Goal: Task Accomplishment & Management: Use online tool/utility

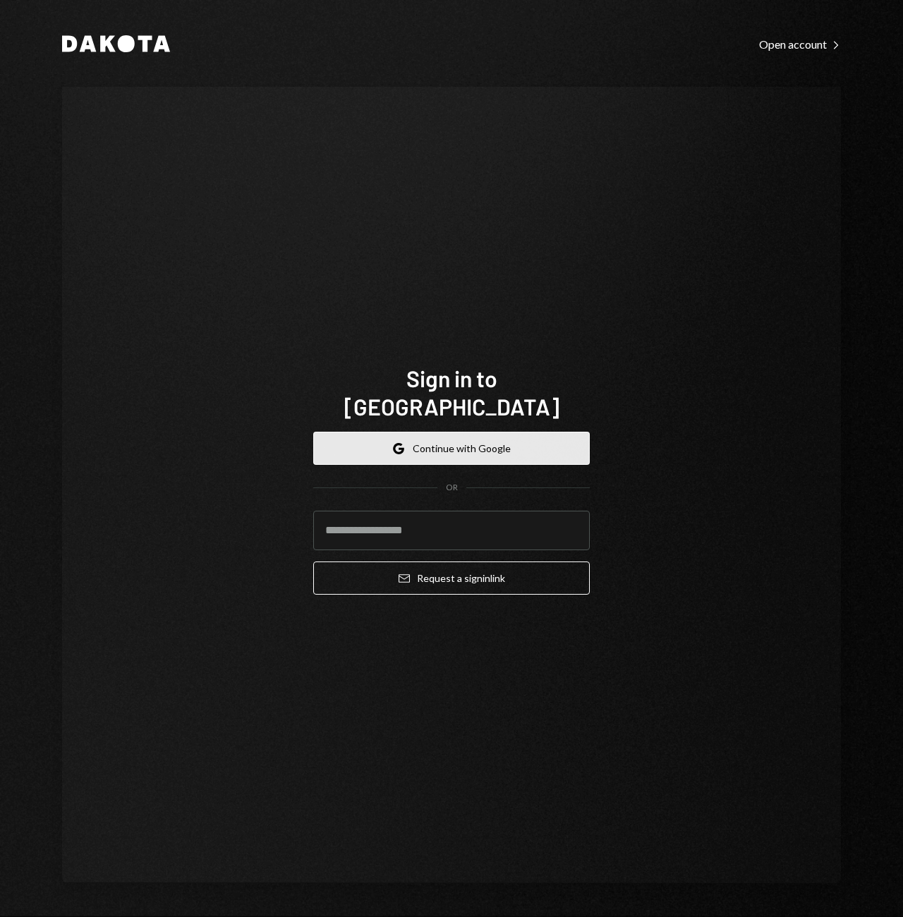
click at [424, 444] on button "Google Continue with Google" at bounding box center [451, 448] width 276 height 33
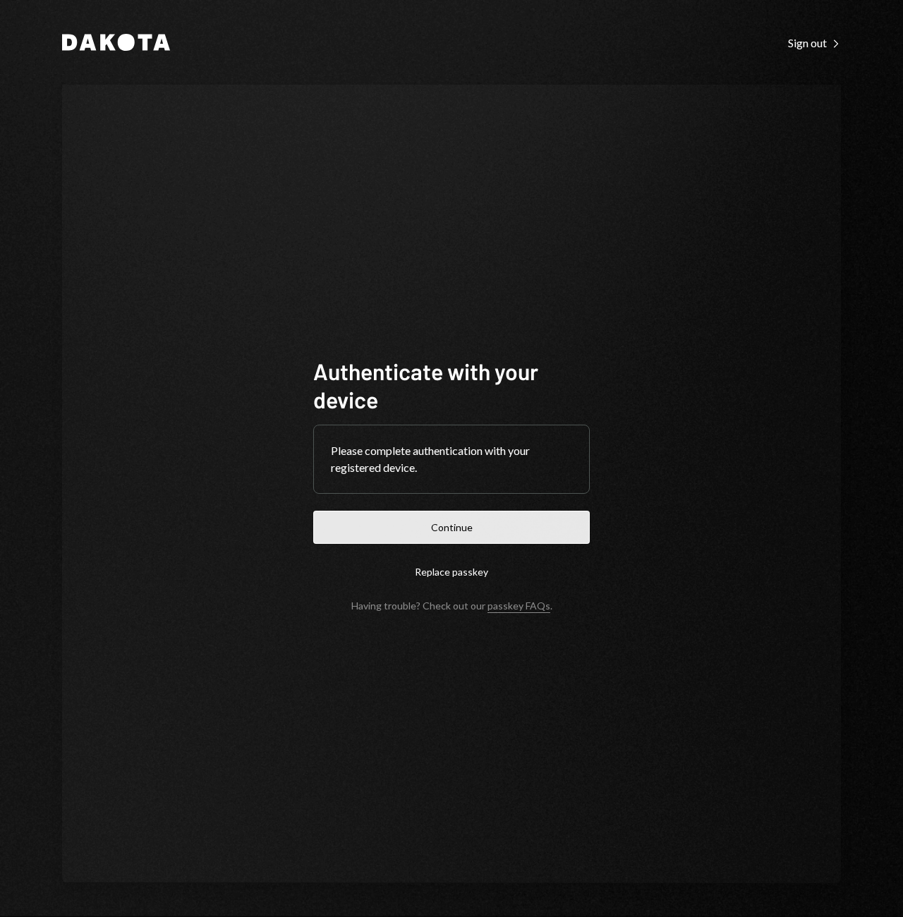
click at [460, 516] on button "Continue" at bounding box center [451, 527] width 276 height 33
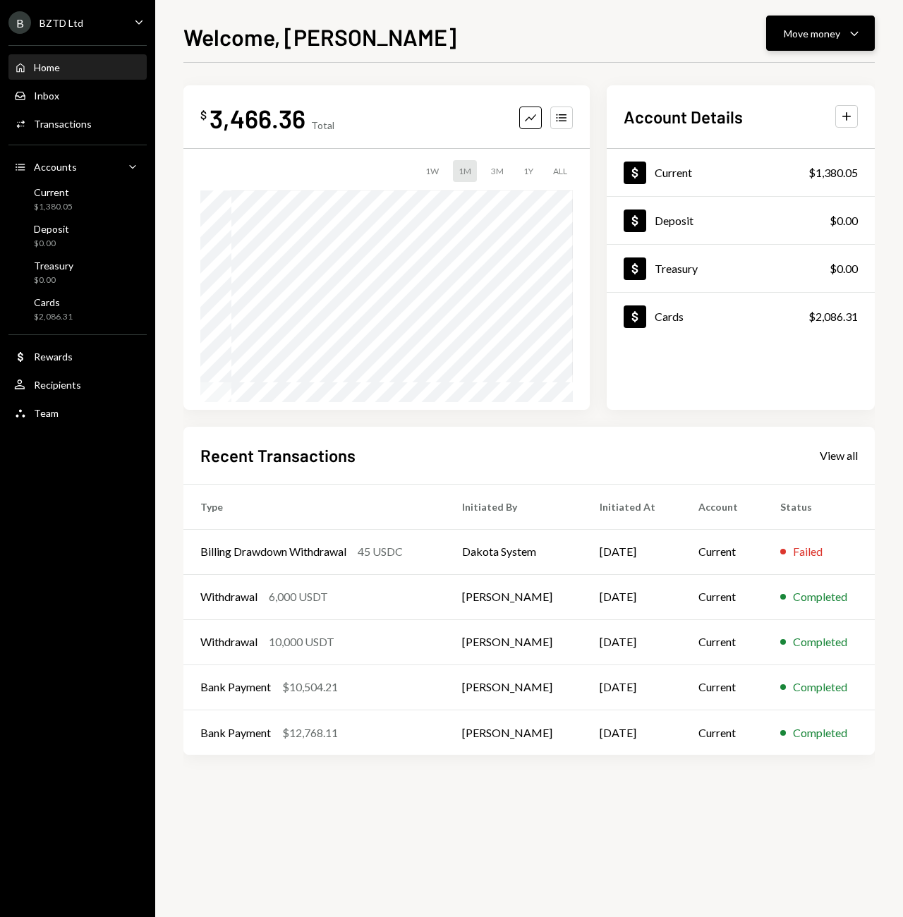
click at [838, 37] on div "Move money" at bounding box center [811, 33] width 56 height 15
click at [772, 133] on div "Deposit" at bounding box center [808, 139] width 103 height 15
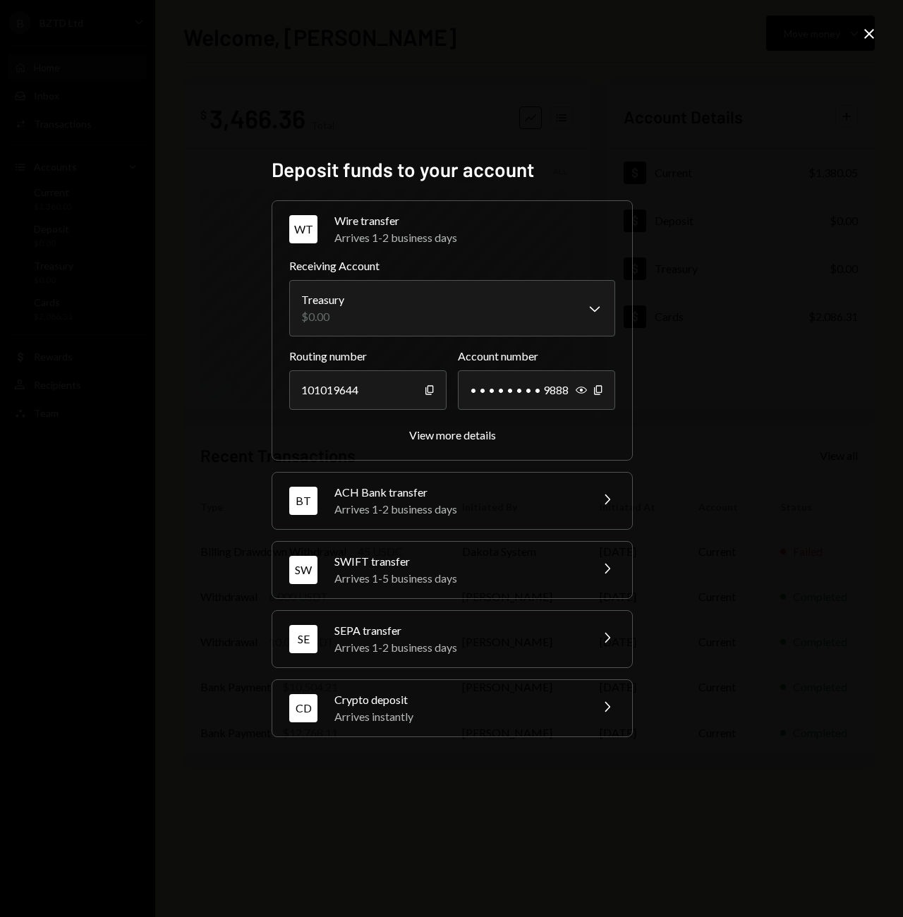
click at [381, 715] on div "Arrives instantly" at bounding box center [457, 716] width 247 height 17
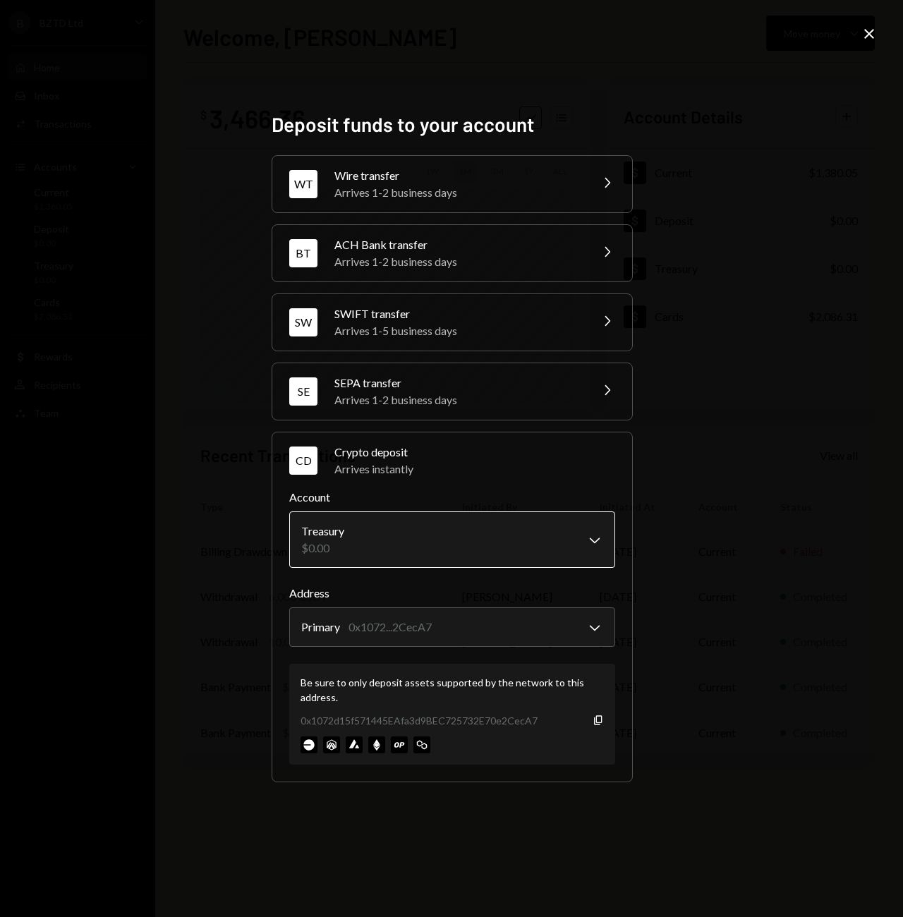
click at [588, 542] on body "B BZTD Ltd Caret Down Home Home Inbox Inbox Activities Transactions Accounts Ac…" at bounding box center [451, 458] width 903 height 917
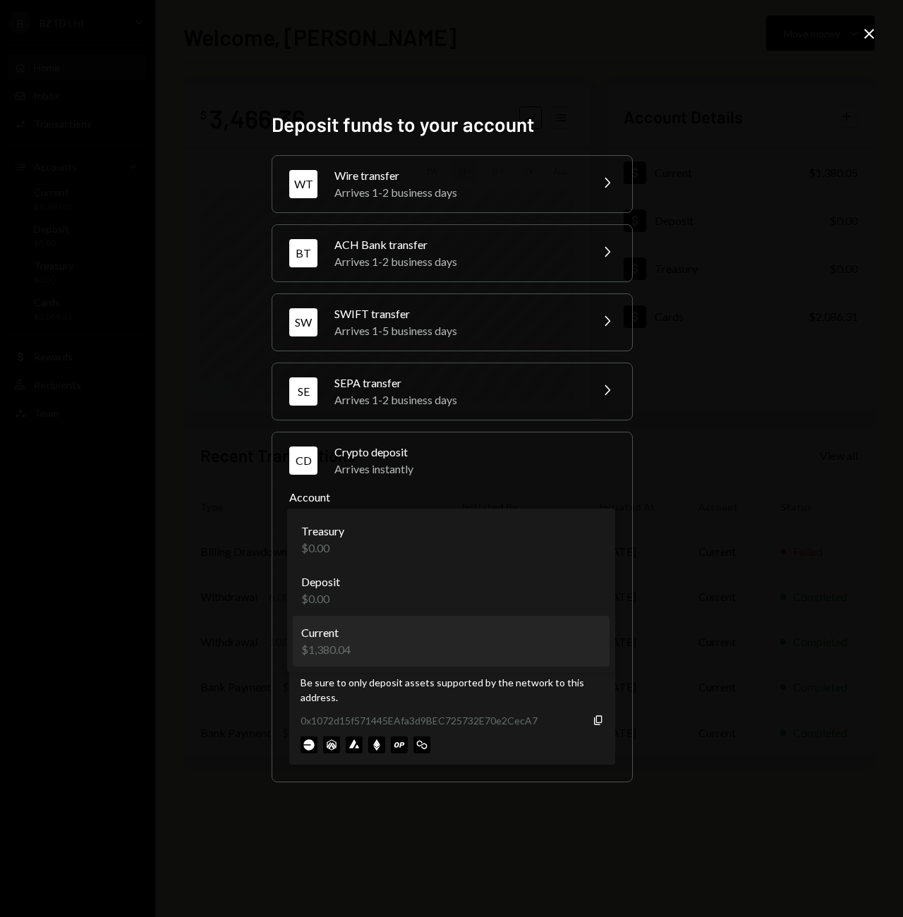
select select "**********"
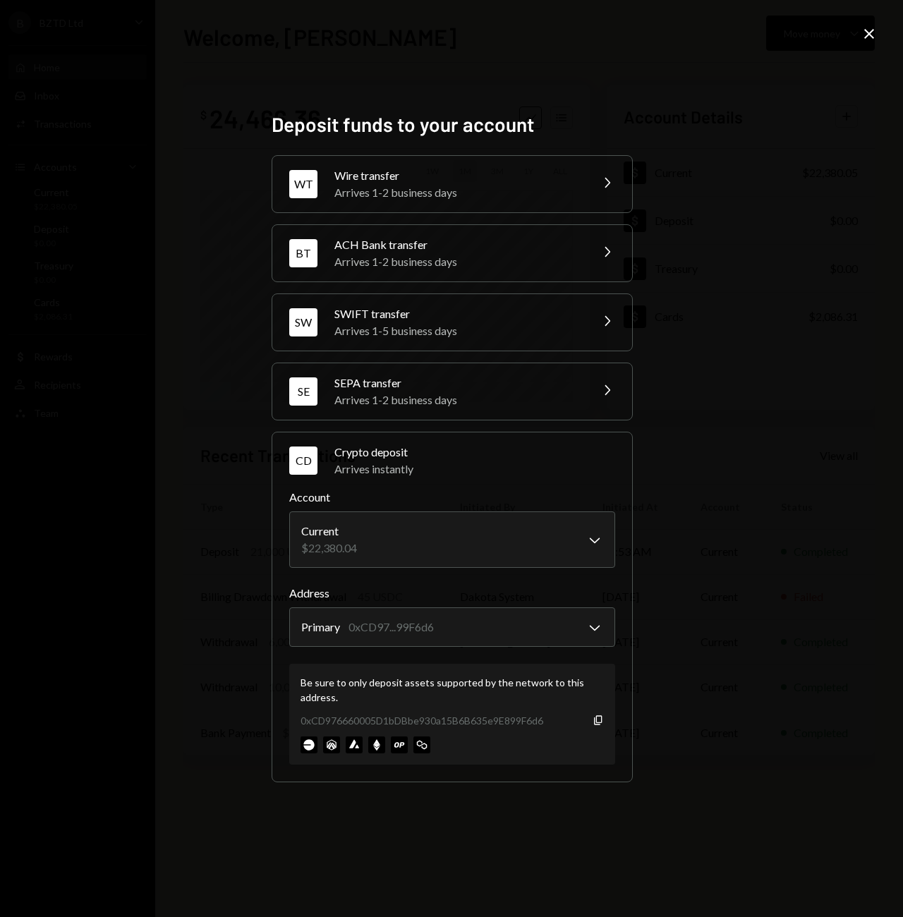
click at [865, 31] on icon at bounding box center [869, 34] width 10 height 10
